Goal: Transaction & Acquisition: Purchase product/service

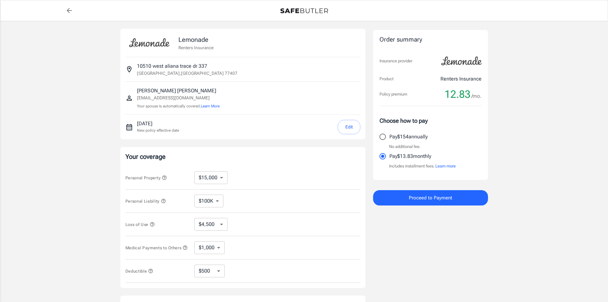
select select "15000"
select select "500"
click at [223, 179] on select "$10,000 $15,000 $20,000 $25,000 $30,000 $40,000 $50,000 $100K $150K $200K $250K" at bounding box center [210, 177] width 33 height 13
select select "10000"
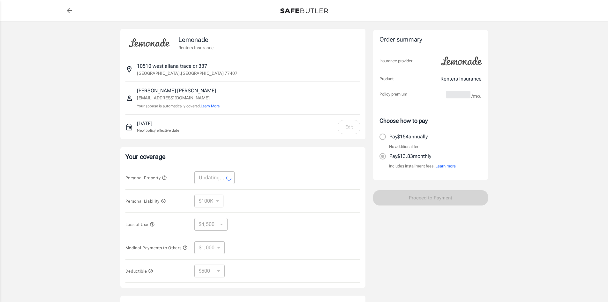
select select "10000"
select select "3000"
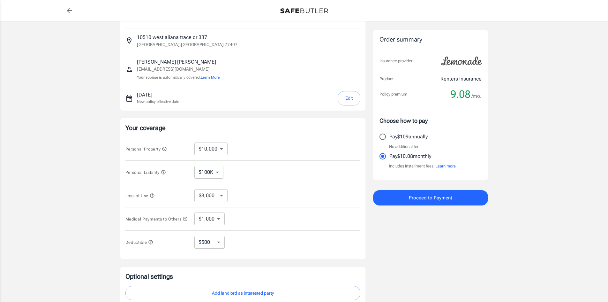
scroll to position [21, 0]
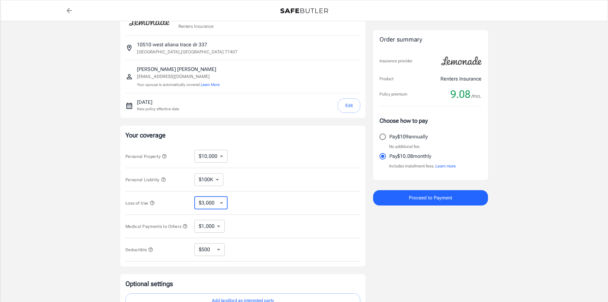
click at [226, 205] on select "$3,000 $6,000 $12,000 $21,000 $36,000 $60,000 $96,000 $153K $198K" at bounding box center [210, 202] width 33 height 13
click at [247, 199] on div "Loss of Use $3,000 $6,000 $12,000 $21,000 $36,000 $60,000 $96,000 $153K $198K ​" at bounding box center [242, 202] width 235 height 23
click at [221, 160] on select "$10,000 $15,000 $20,000 $25,000 $30,000 $40,000 $50,000 $100K $150K $200K $250K" at bounding box center [210, 156] width 33 height 13
click at [243, 153] on div "Personal Property $10,000 $15,000 $20,000 $25,000 $30,000 $40,000 $50,000 $100K…" at bounding box center [242, 156] width 235 height 23
click at [220, 228] on select "$1,000 $2,000 $3,000 $4,000 $5,000" at bounding box center [209, 226] width 30 height 13
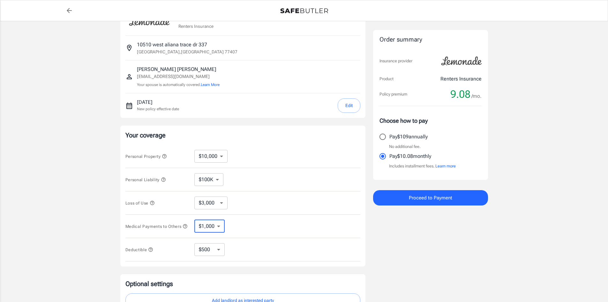
click at [246, 220] on div "Medical Payments to Others $1,000 $2,000 $3,000 $4,000 $5,000 ​" at bounding box center [242, 225] width 235 height 23
click at [220, 254] on select "$250 $500 $1,000 $2,500" at bounding box center [209, 249] width 30 height 13
select select "250"
click at [221, 252] on select "$250 $500 $1,000 $2,500" at bounding box center [209, 249] width 30 height 13
select select "1000"
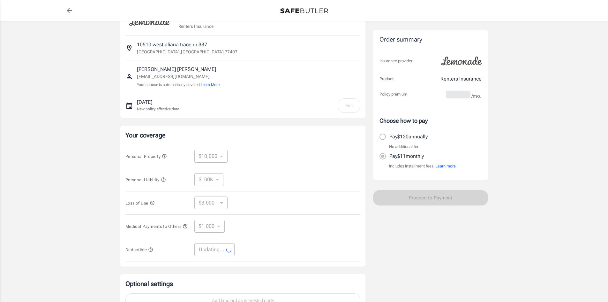
select select "1000"
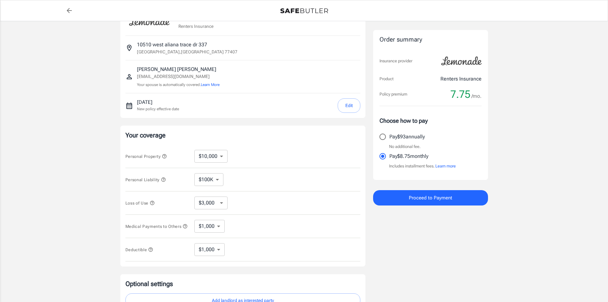
click at [401, 202] on button "Proceed to Payment" at bounding box center [430, 197] width 115 height 15
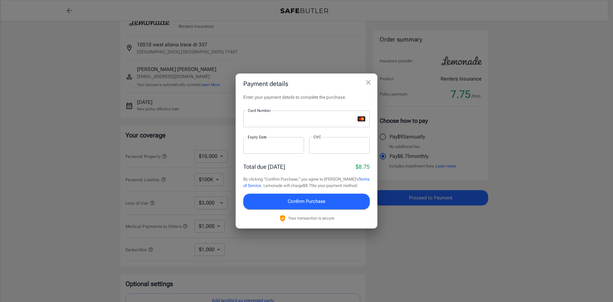
click at [331, 150] on div at bounding box center [339, 145] width 61 height 17
click at [295, 197] on span "Confirm Purchase" at bounding box center [307, 201] width 38 height 8
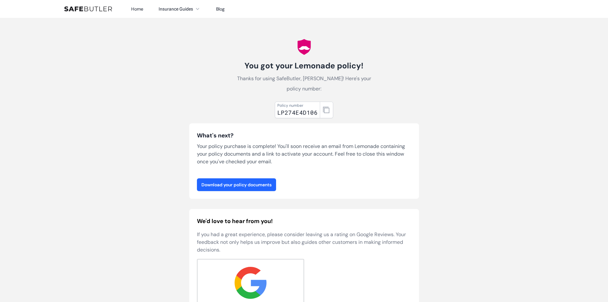
click at [266, 187] on link "Download your policy documents" at bounding box center [236, 184] width 79 height 13
